Goal: Task Accomplishment & Management: Complete application form

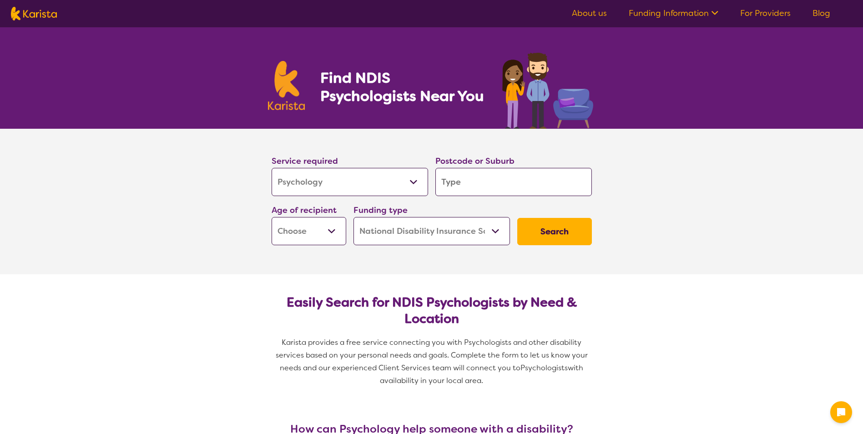
select select "Psychology"
select select "NDIS"
select select "Psychology"
select select "NDIS"
click at [454, 178] on input "search" at bounding box center [513, 182] width 156 height 28
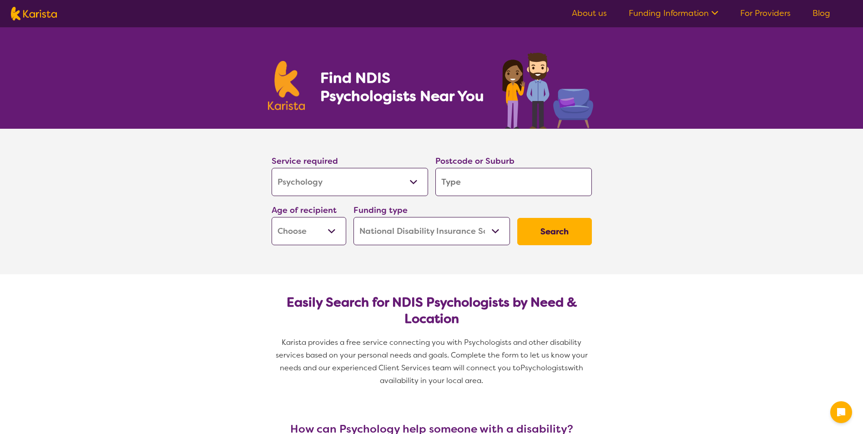
type input "3"
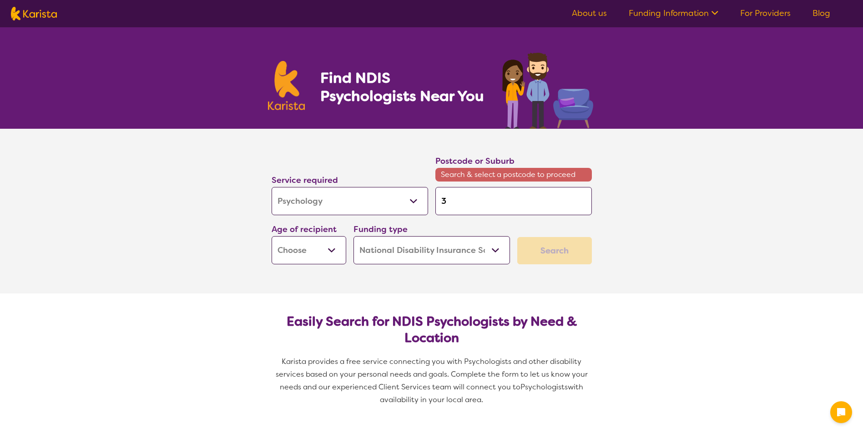
type input "38"
type input "385"
type input "3850"
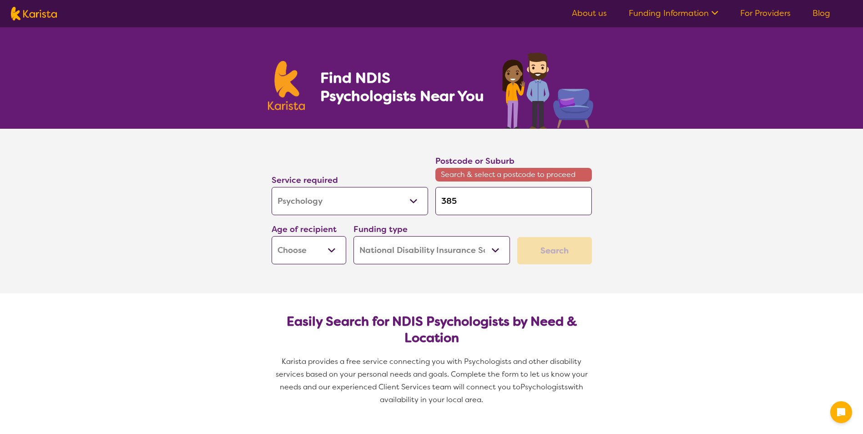
type input "3850"
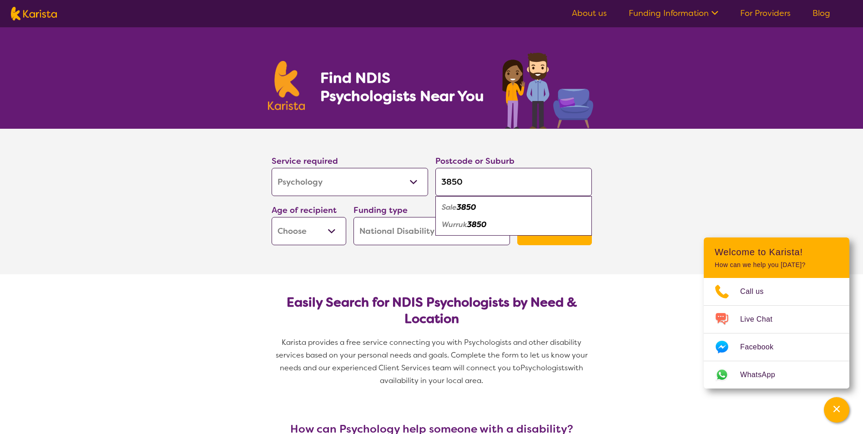
type input "3850"
click at [448, 205] on em "Sale" at bounding box center [449, 207] width 15 height 10
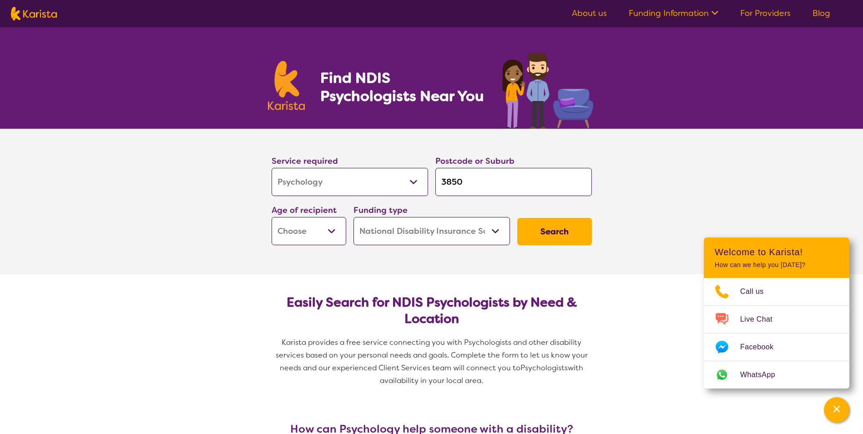
click at [330, 223] on select "Early Childhood - 0 to 9 Child - 10 to 11 Adolescent - 12 to 17 Adult - 18 to 6…" at bounding box center [308, 231] width 75 height 28
select select "AD"
click at [271, 217] on select "Early Childhood - 0 to 9 Child - 10 to 11 Adolescent - 12 to 17 Adult - 18 to 6…" at bounding box center [308, 231] width 75 height 28
select select "AD"
click at [542, 230] on button "Search" at bounding box center [554, 231] width 75 height 27
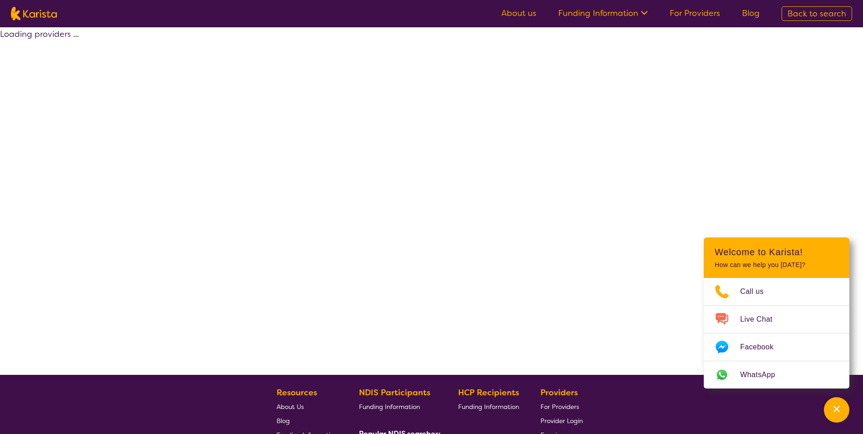
select select "by_score"
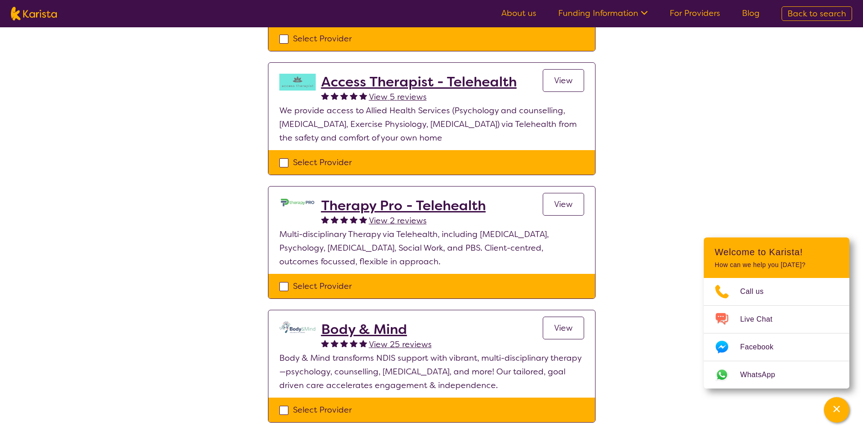
scroll to position [227, 0]
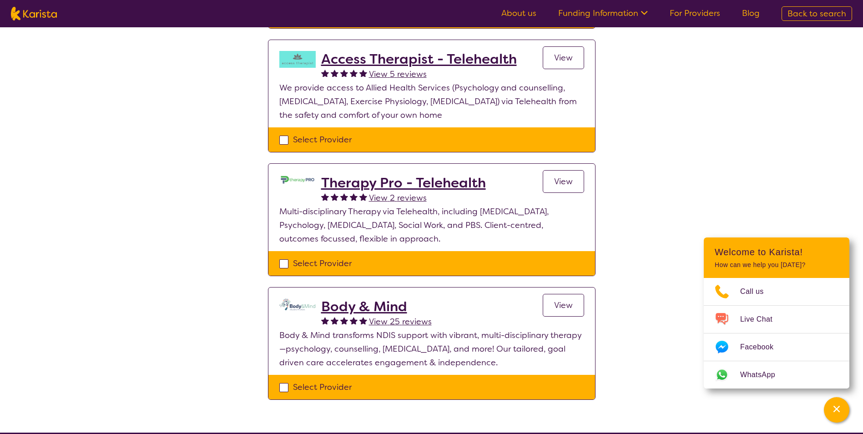
click at [559, 307] on span "View" at bounding box center [563, 305] width 19 height 11
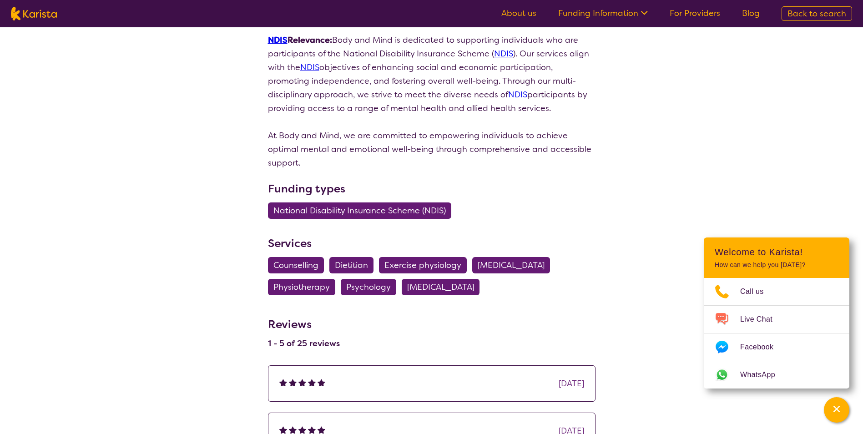
scroll to position [819, 0]
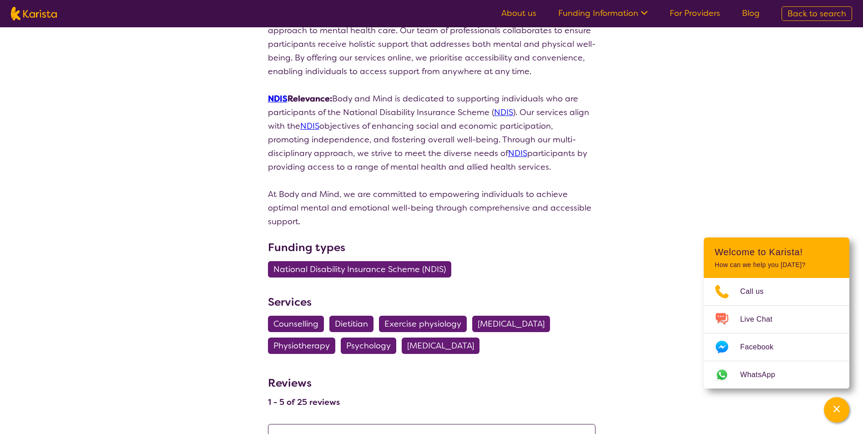
click at [370, 337] on span "Psychology" at bounding box center [368, 345] width 45 height 16
select select "Psychology"
select select "AD"
select select "NDIS"
select select "Psychology"
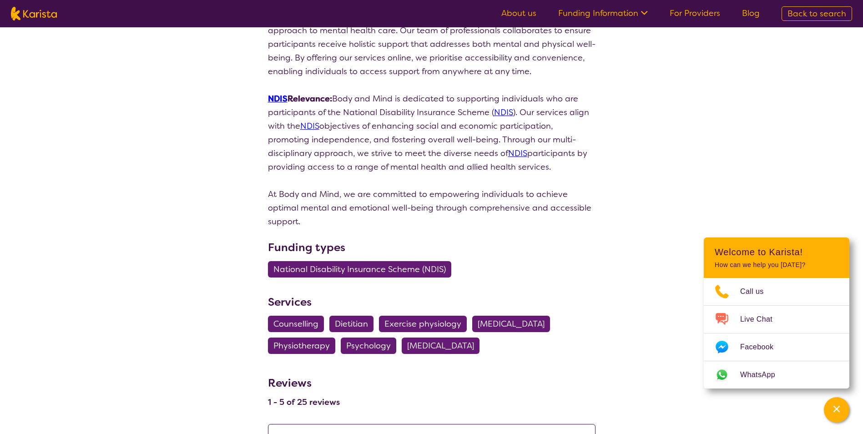
select select "AD"
select select "NDIS"
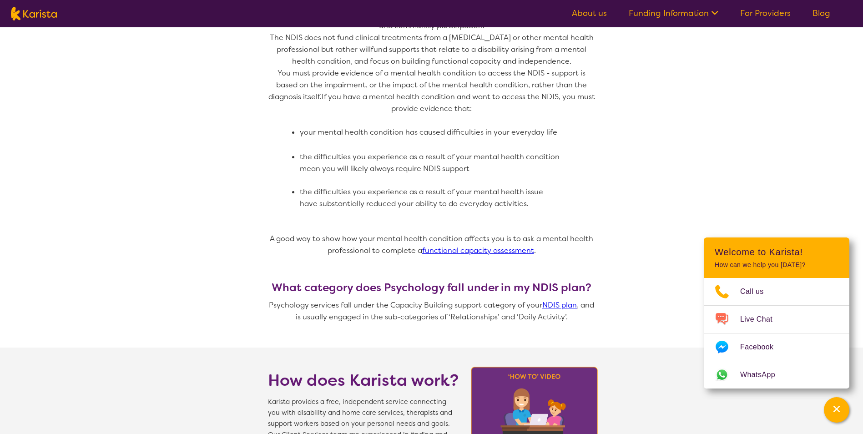
scroll to position [591, 0]
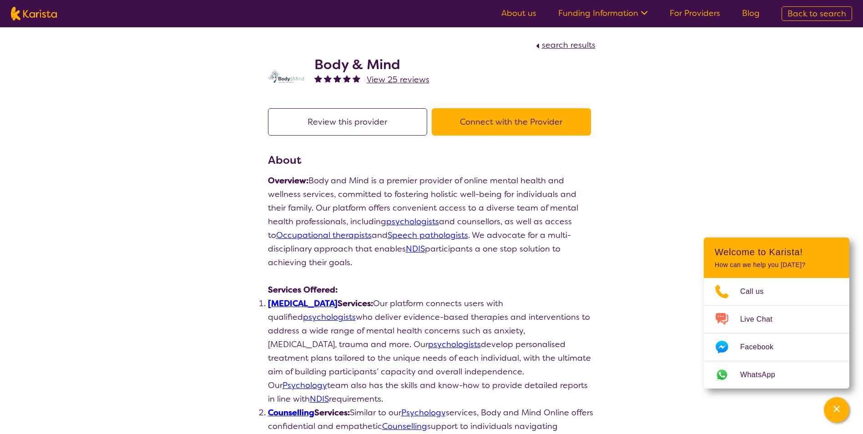
click at [500, 119] on button "Connect with the Provider" at bounding box center [511, 121] width 159 height 27
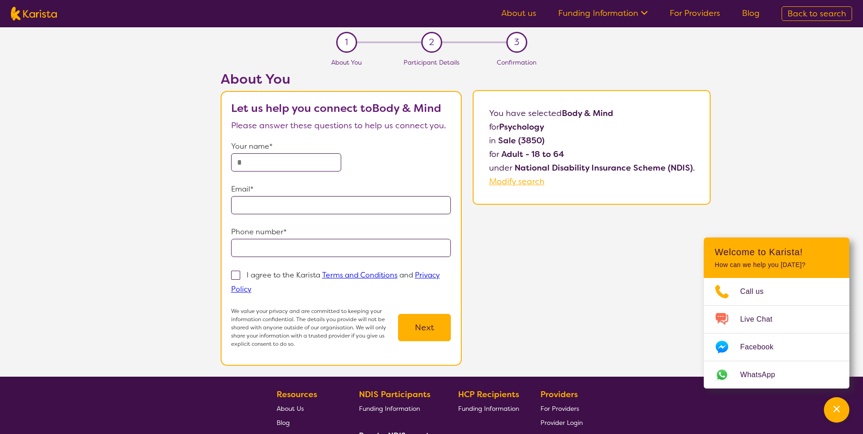
click at [256, 158] on input "text" at bounding box center [286, 162] width 110 height 18
click at [279, 162] on input "text" at bounding box center [286, 162] width 110 height 18
click at [268, 163] on input "text" at bounding box center [286, 162] width 110 height 18
type input "**********"
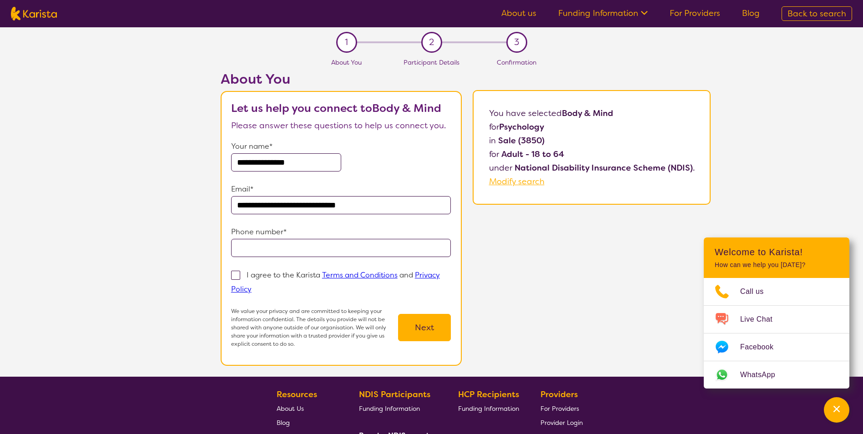
type input "**********"
click at [286, 160] on input "**********" at bounding box center [286, 162] width 110 height 18
type input "*********"
click at [236, 277] on span at bounding box center [235, 275] width 9 height 9
click at [251, 286] on input "I agree to the Karista Terms and Conditions and Privacy Policy" at bounding box center [254, 289] width 6 height 6
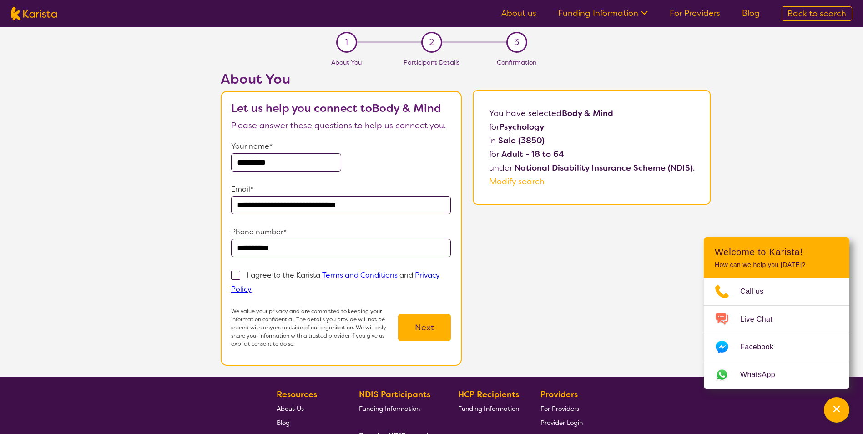
checkbox input "true"
click at [424, 323] on button "Next" at bounding box center [424, 327] width 53 height 27
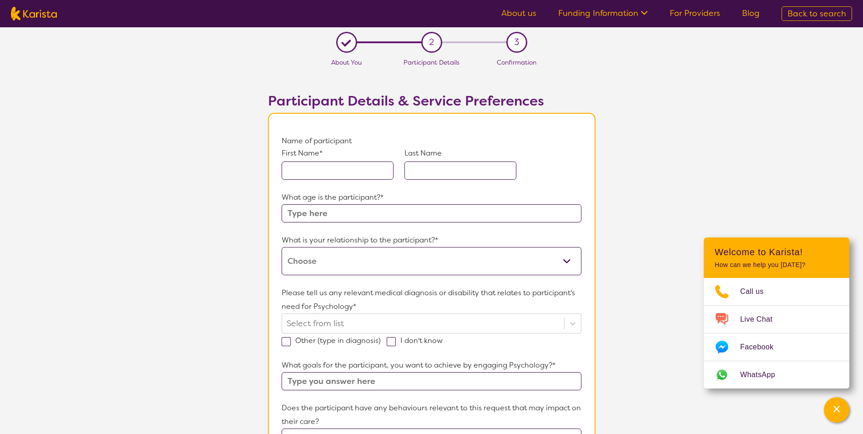
click at [323, 169] on input "text" at bounding box center [337, 170] width 112 height 18
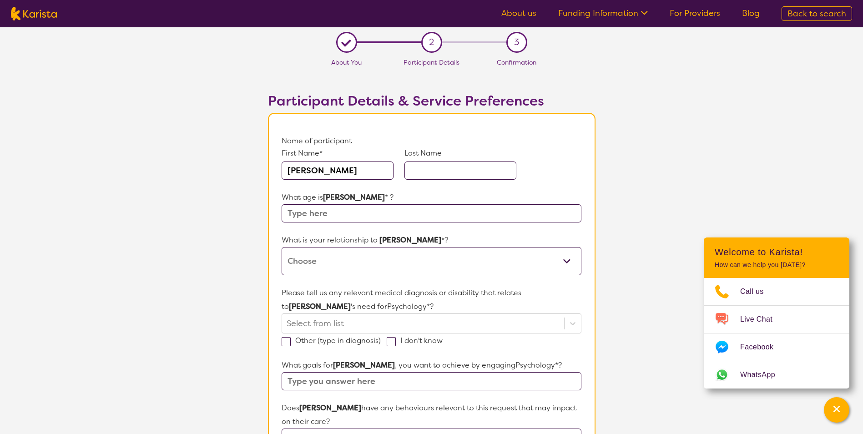
type input "[PERSON_NAME]"
click at [299, 216] on input "text" at bounding box center [430, 213] width 299 height 18
type input "1"
type input "47"
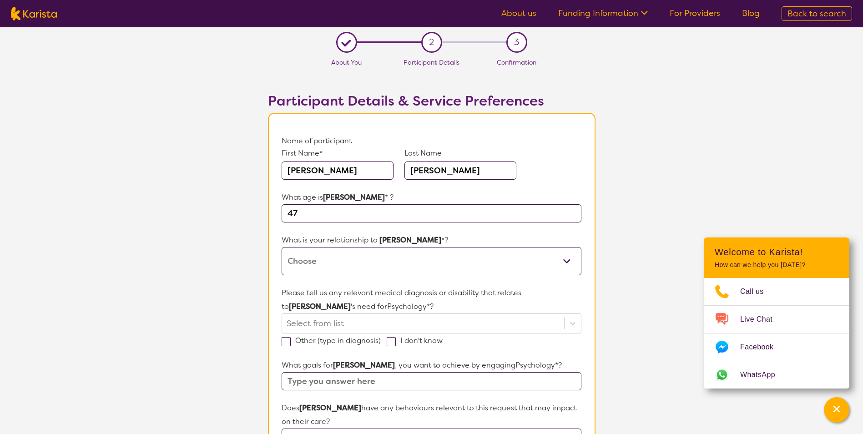
click at [323, 264] on select "This request is for myself I am their parent I am their child I am their spouse…" at bounding box center [430, 261] width 299 height 28
select select "I am their Support Coordinator"
click at [281, 247] on select "This request is for myself I am their parent I am their child I am their spouse…" at bounding box center [430, 261] width 299 height 28
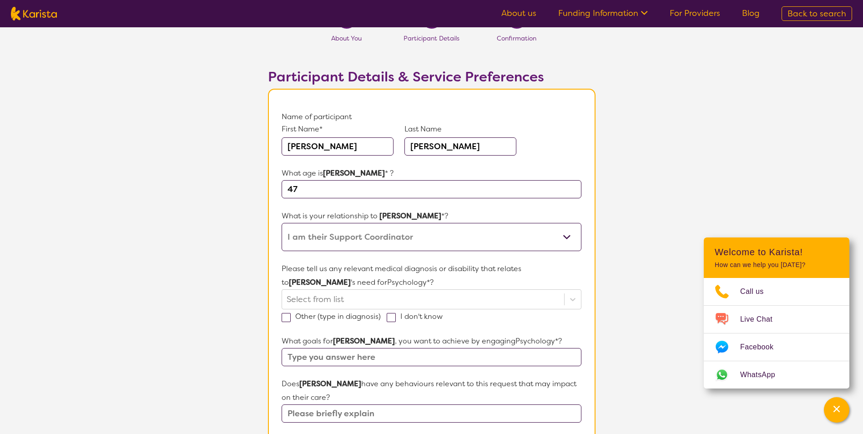
scroll to position [45, 0]
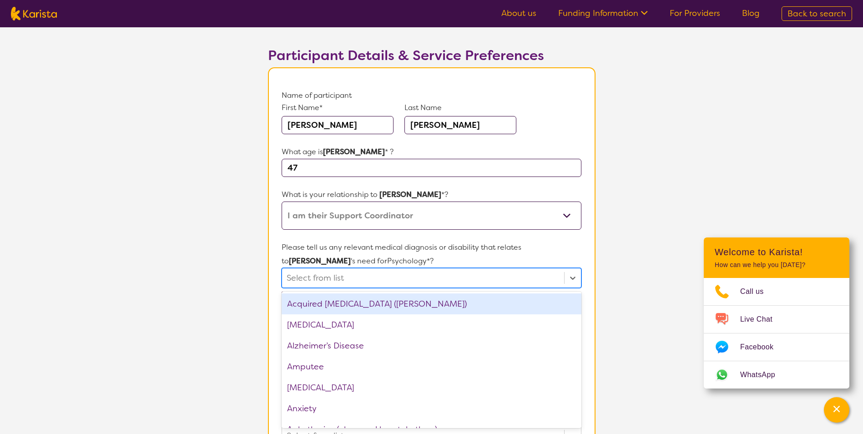
click at [374, 281] on div at bounding box center [422, 277] width 272 height 15
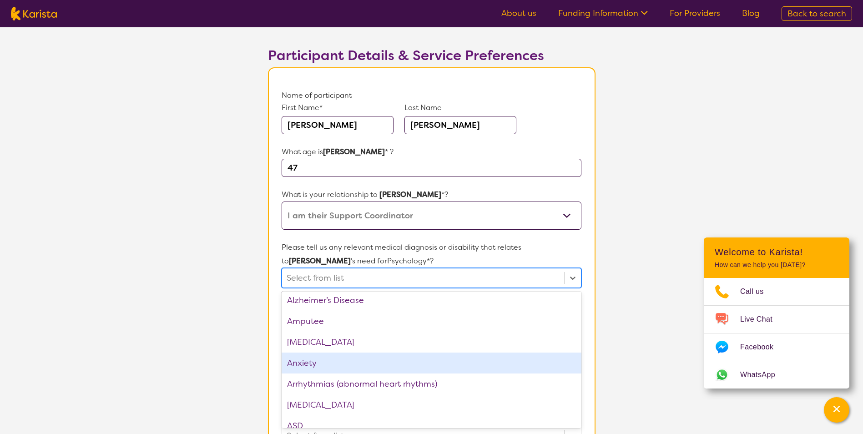
click at [349, 357] on div "Anxiety" at bounding box center [430, 362] width 299 height 21
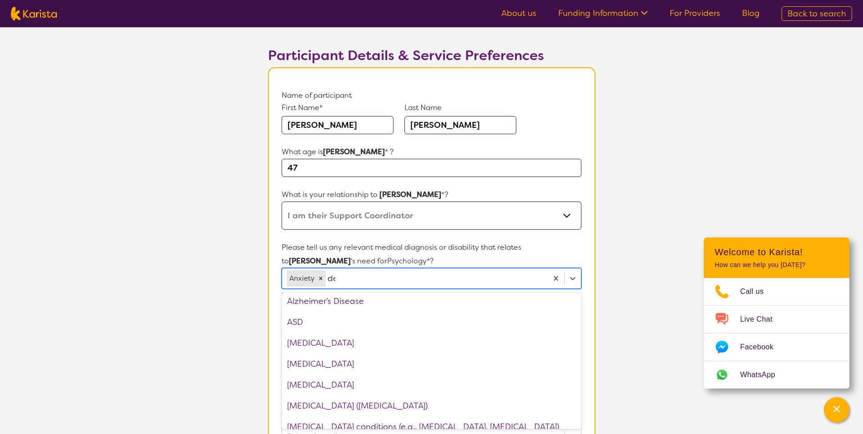
scroll to position [0, 0]
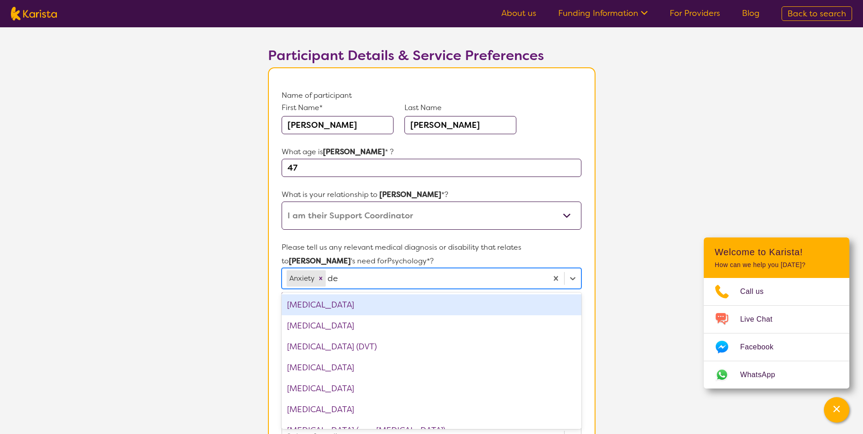
type input "dep"
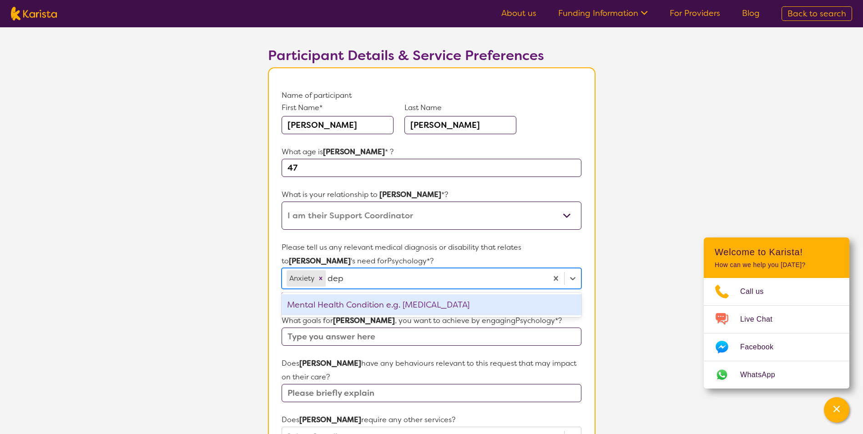
click at [383, 303] on div "Mental Health Condition e.g. [MEDICAL_DATA]" at bounding box center [430, 304] width 299 height 21
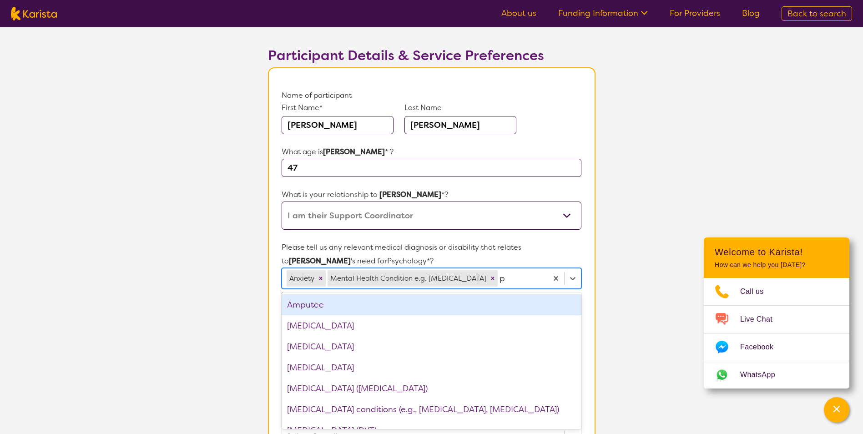
type input "pt"
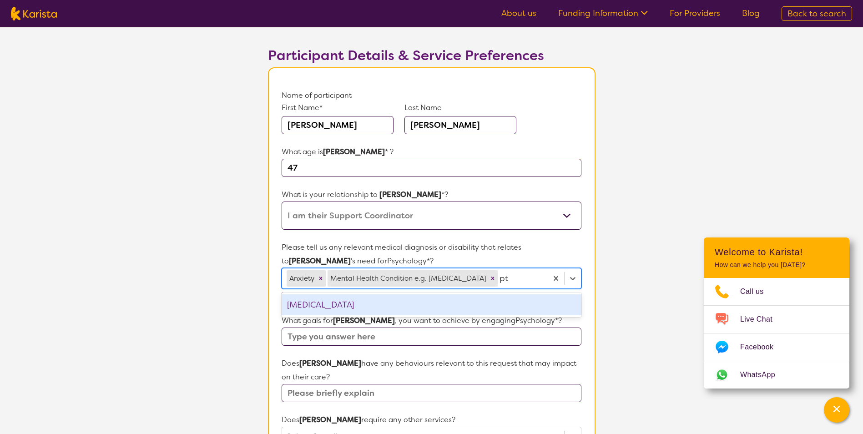
click at [395, 297] on div "[MEDICAL_DATA]" at bounding box center [430, 304] width 299 height 21
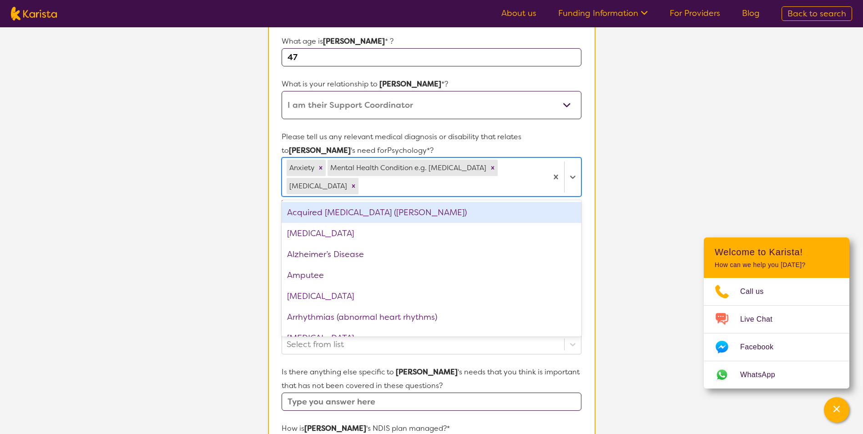
scroll to position [182, 0]
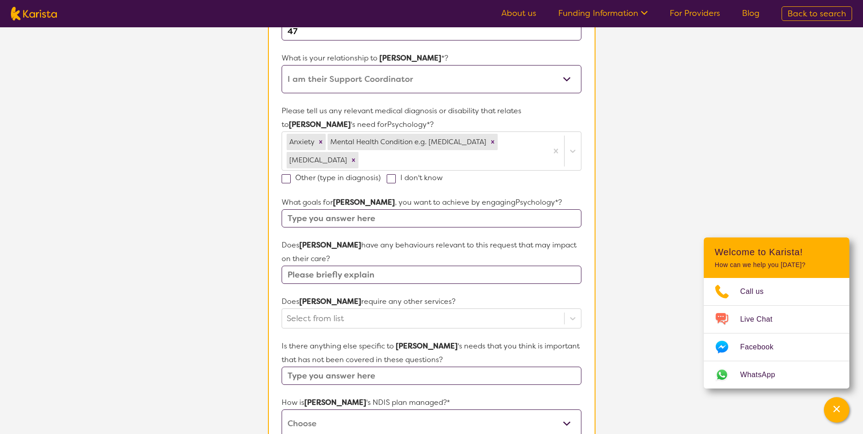
click at [598, 268] on section "Participant Details & Service Preferences Name of participant First Name* [PERS…" at bounding box center [431, 277] width 349 height 777
click at [321, 209] on input "text" at bounding box center [430, 218] width 299 height 18
type input "To build confidence, to be able to engage with others more easily, to be the be…"
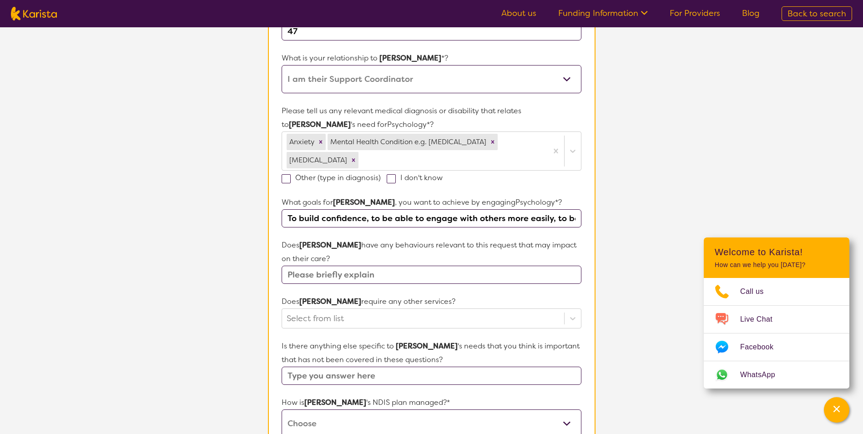
click at [303, 266] on input "text" at bounding box center [430, 275] width 299 height 18
type input "T"
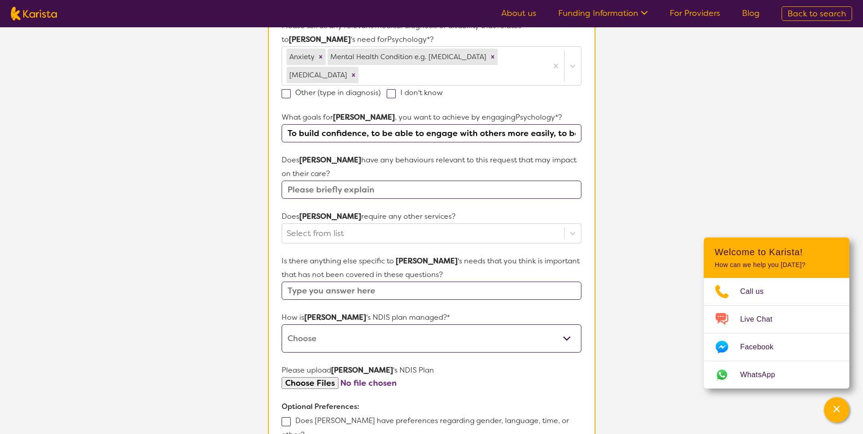
scroll to position [273, 0]
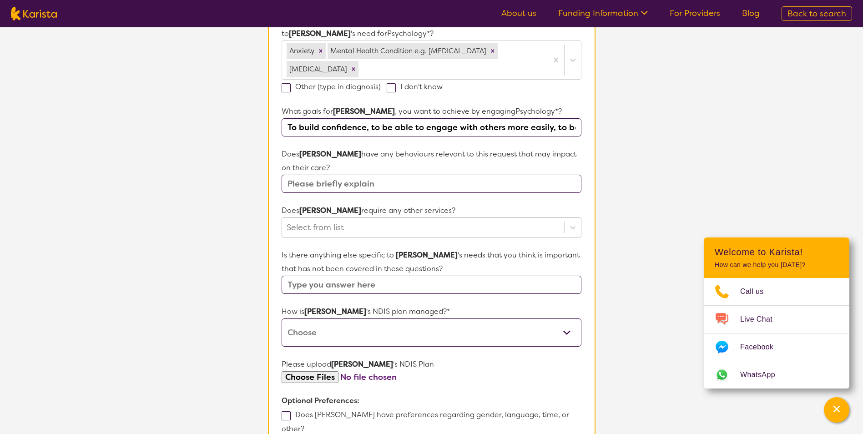
click at [377, 220] on div at bounding box center [422, 227] width 272 height 15
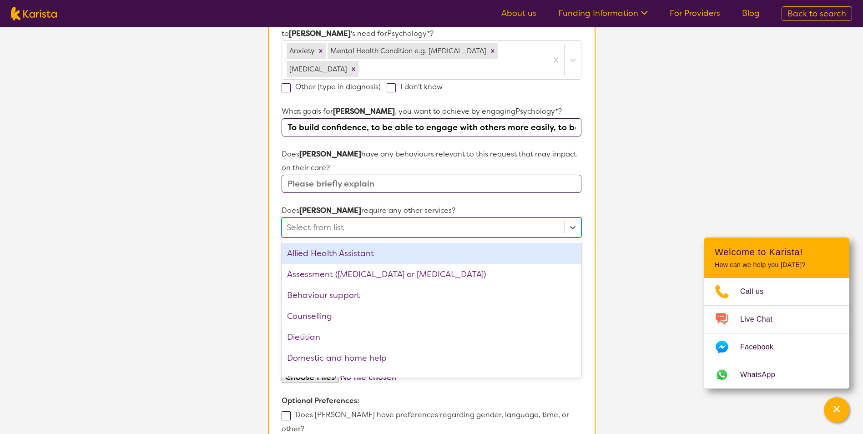
click at [603, 194] on section "Participant Details & Service Preferences Name of participant First Name* [PERS…" at bounding box center [431, 186] width 349 height 777
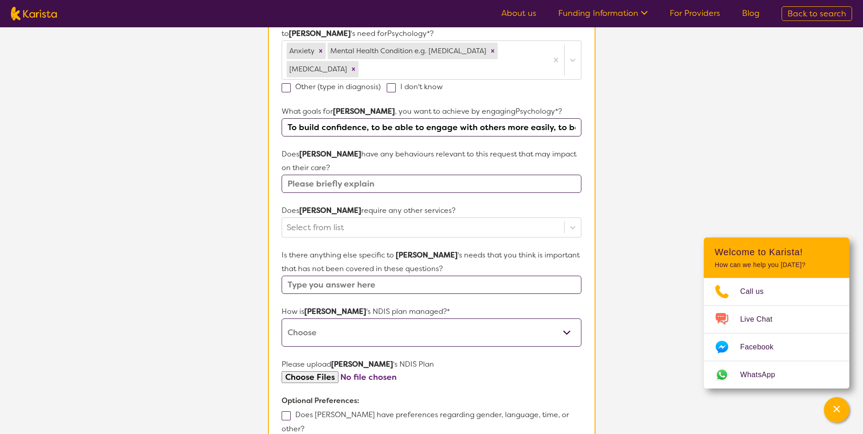
click at [350, 175] on input "text" at bounding box center [430, 184] width 299 height 18
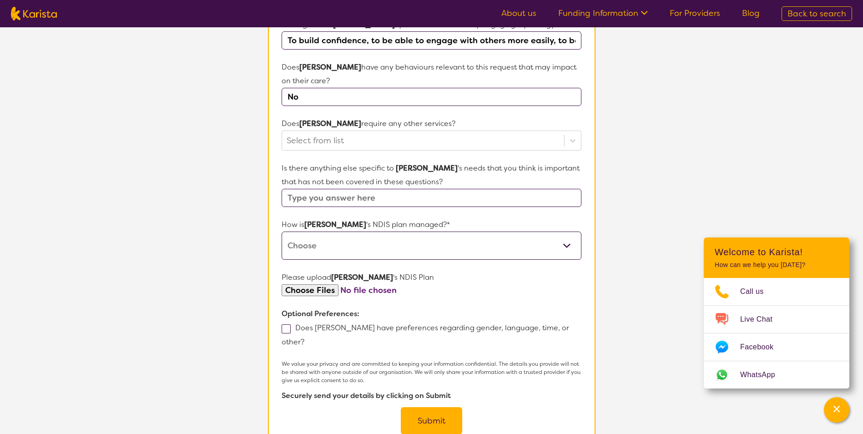
scroll to position [364, 0]
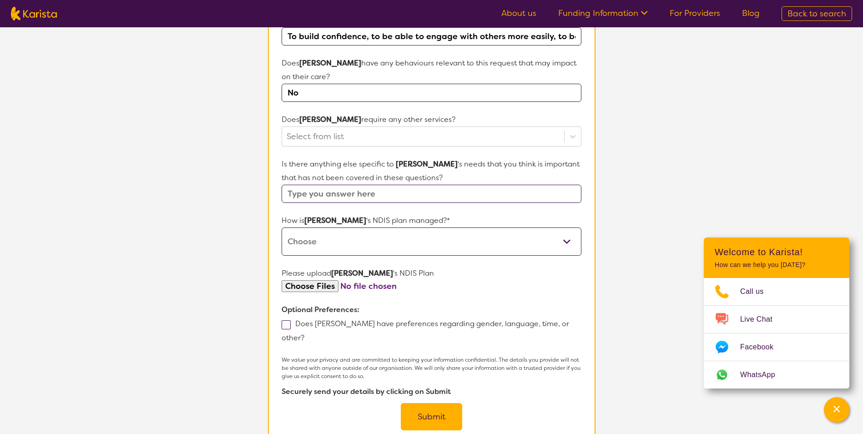
type input "No"
click at [329, 227] on select "Self-managed NDIS plan Managed by a registered plan management provider (not th…" at bounding box center [430, 241] width 299 height 28
select select "Plan Managed"
click at [281, 227] on select "Self-managed NDIS plan Managed by a registered plan management provider (not th…" at bounding box center [430, 241] width 299 height 28
click at [333, 185] on input "text" at bounding box center [430, 194] width 299 height 18
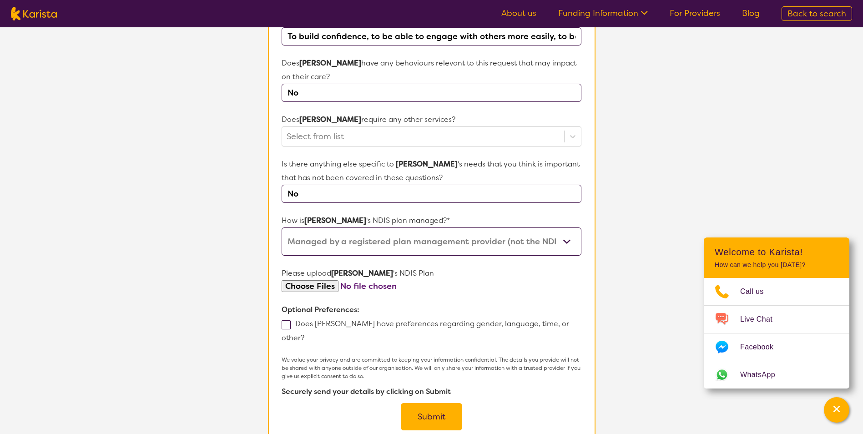
type input "N"
type input "[PERSON_NAME] needs a letter to support her application to increase her NDIS su…"
click at [285, 320] on span at bounding box center [285, 324] width 9 height 9
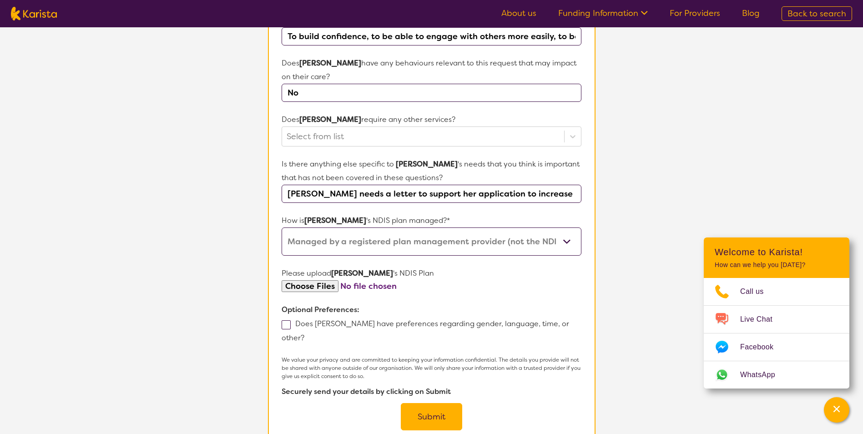
click at [304, 334] on input "Does [PERSON_NAME] have preferences regarding gender, language, time, or other?" at bounding box center [307, 337] width 6 height 6
checkbox input "true"
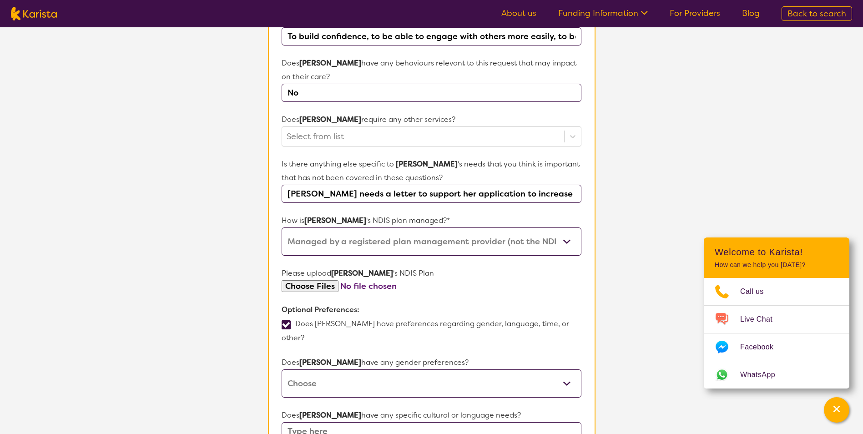
click at [309, 369] on select "[DEMOGRAPHIC_DATA] [DEMOGRAPHIC_DATA] Other No Preference" at bounding box center [430, 383] width 299 height 28
select select "[DEMOGRAPHIC_DATA]"
click at [281, 369] on select "[DEMOGRAPHIC_DATA] [DEMOGRAPHIC_DATA] Other No Preference" at bounding box center [430, 383] width 299 height 28
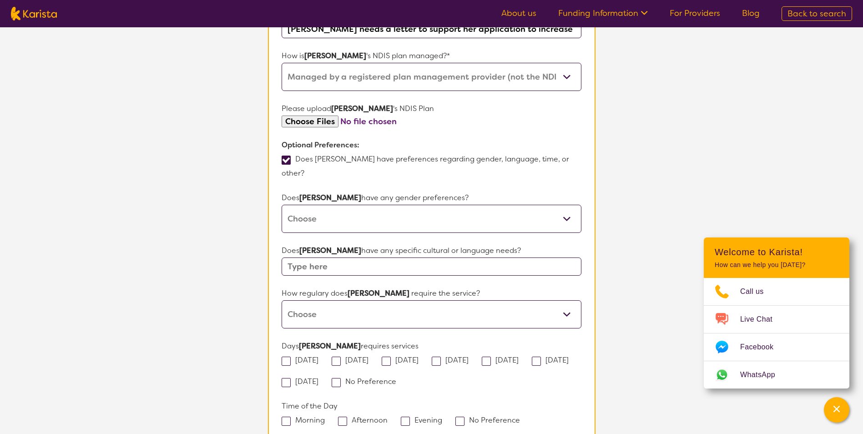
scroll to position [546, 0]
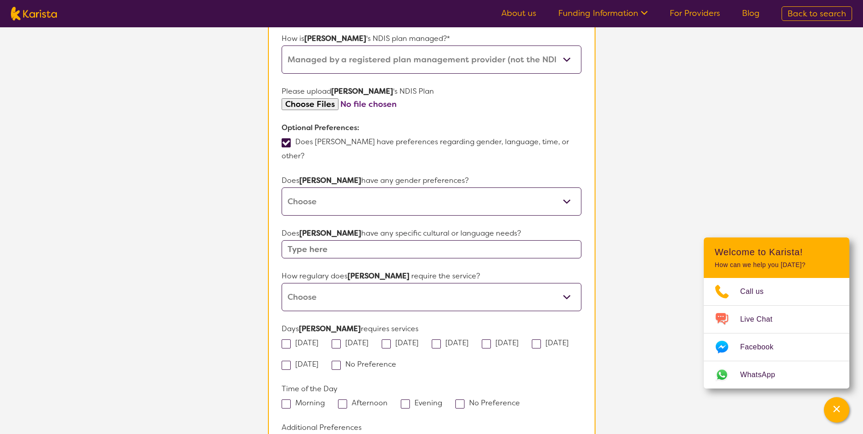
click at [322, 240] on input "text" at bounding box center [430, 249] width 299 height 18
type input "No"
click at [306, 283] on select "Daily Twice a week Weekly Every fortnight Monthly Other" at bounding box center [430, 297] width 299 height 28
select select "Monthly"
click at [281, 283] on select "Daily Twice a week Weekly Every fortnight Monthly Other" at bounding box center [430, 297] width 299 height 28
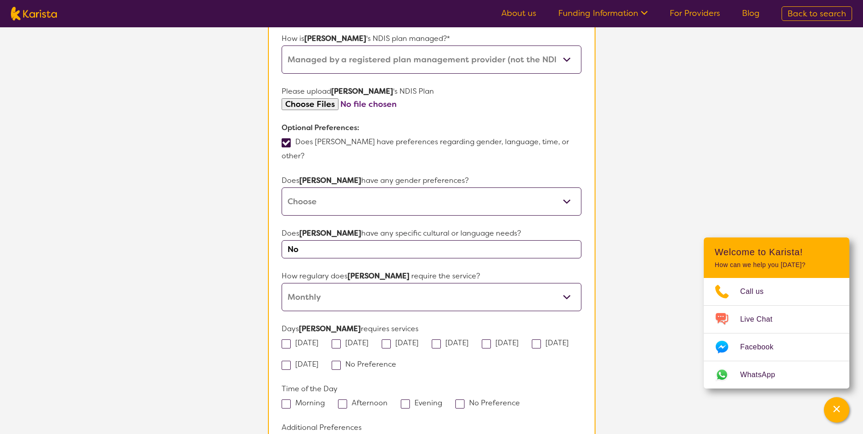
click at [341, 361] on span at bounding box center [335, 365] width 9 height 9
click at [401, 361] on input "No Preference" at bounding box center [399, 364] width 6 height 6
checkbox input "true"
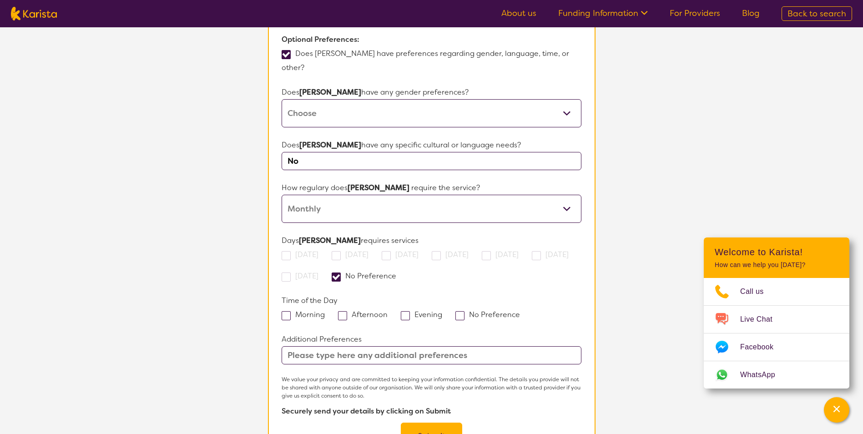
scroll to position [637, 0]
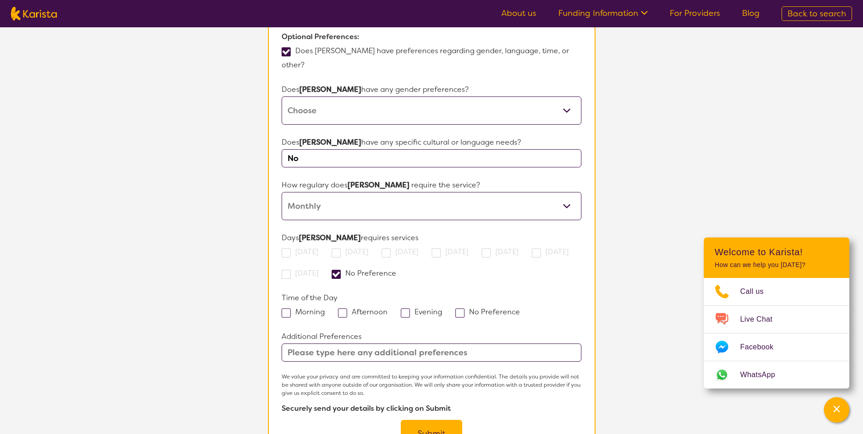
click at [456, 308] on span at bounding box center [459, 312] width 9 height 9
click at [520, 308] on input "No Preference" at bounding box center [523, 311] width 6 height 6
checkbox input "true"
click at [388, 343] on input "text" at bounding box center [430, 352] width 299 height 18
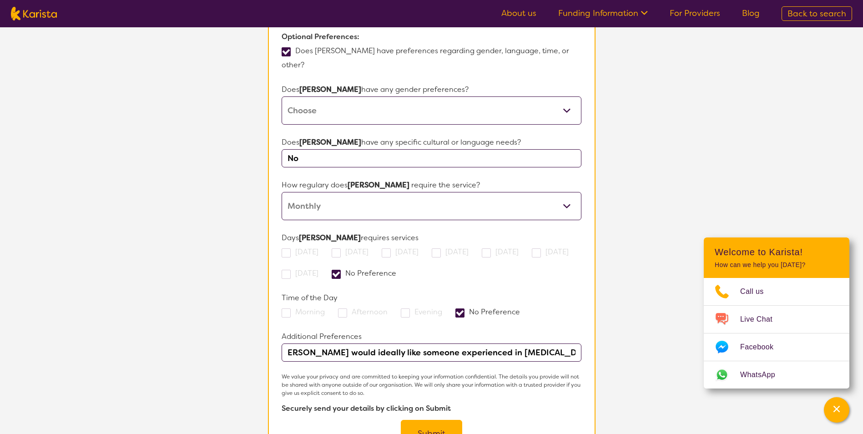
scroll to position [0, 16]
type input "[PERSON_NAME] would ideally like someone experienced in [MEDICAL_DATA] and bein…"
